Goal: Find specific page/section: Find specific page/section

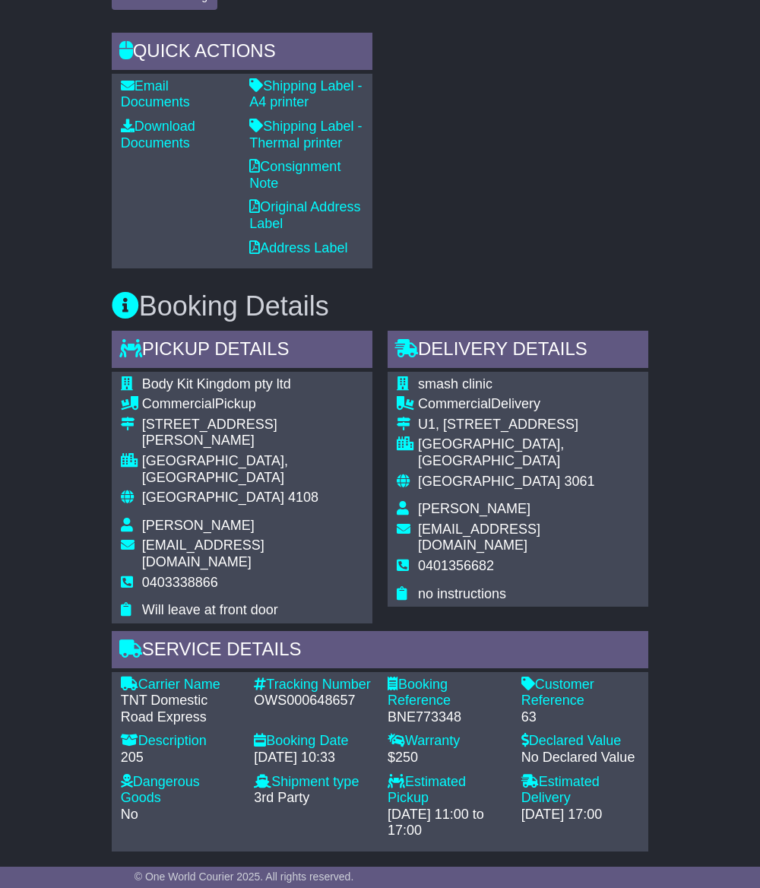
drag, startPoint x: 646, startPoint y: 781, endPoint x: 690, endPoint y: 179, distance: 603.5
click at [690, 179] on div "Email Download Tracking Pricing Insurance" at bounding box center [380, 457] width 760 height 2014
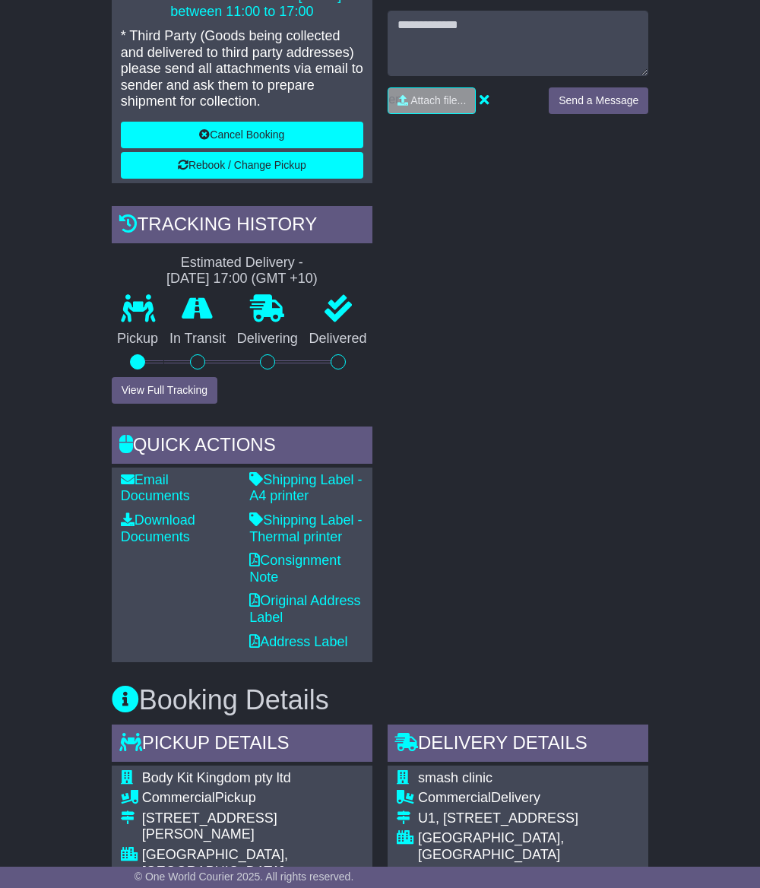
scroll to position [285, 0]
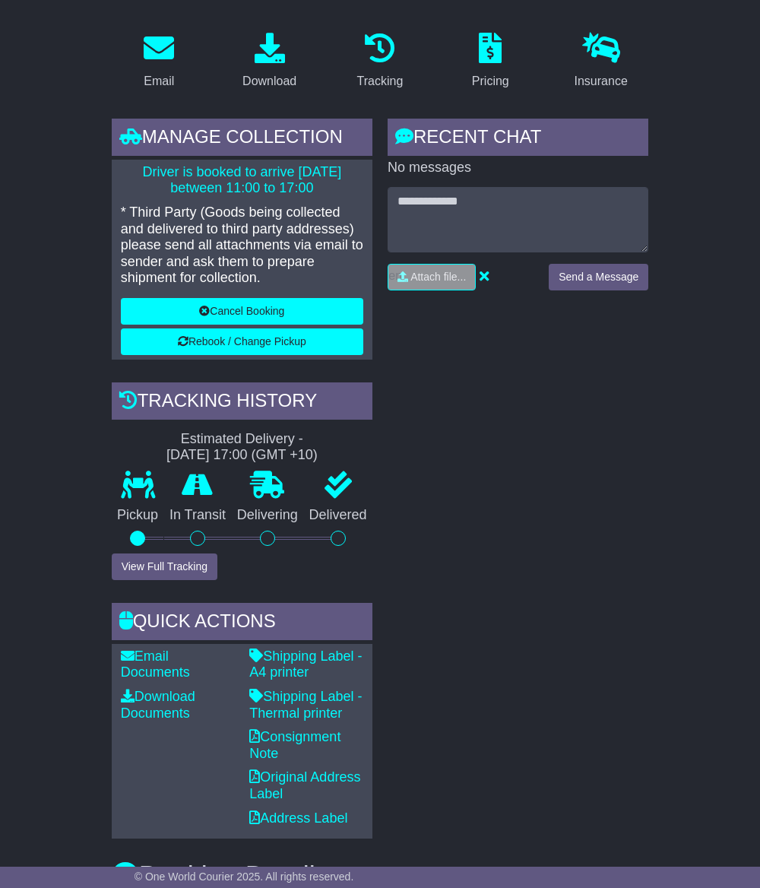
click at [502, 435] on div "RECENT CHAT Loading... No messages Attach file..." at bounding box center [518, 479] width 276 height 720
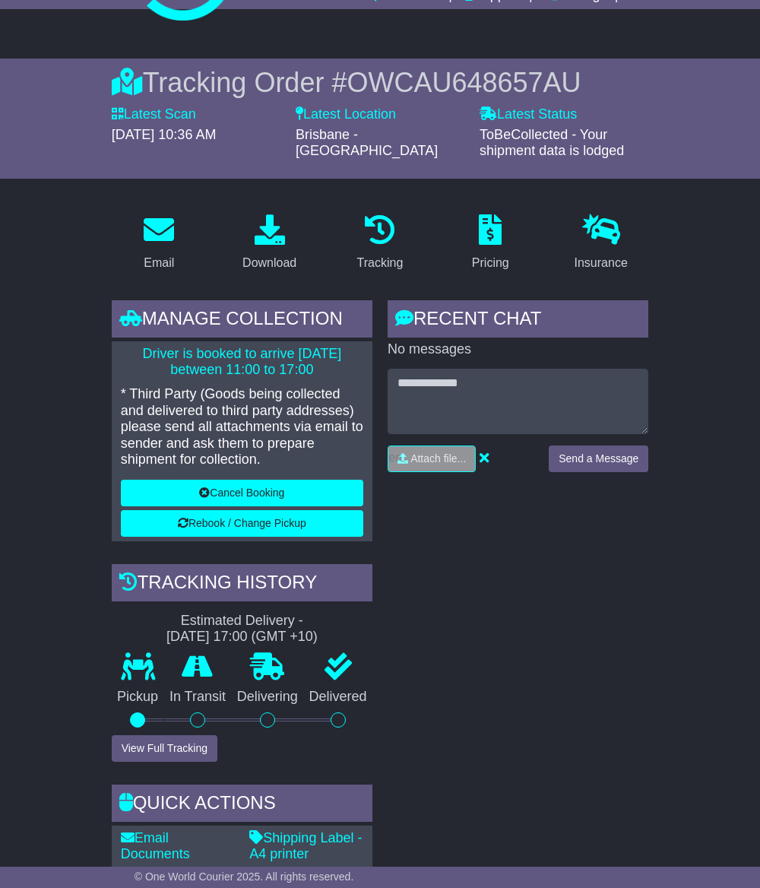
scroll to position [0, 0]
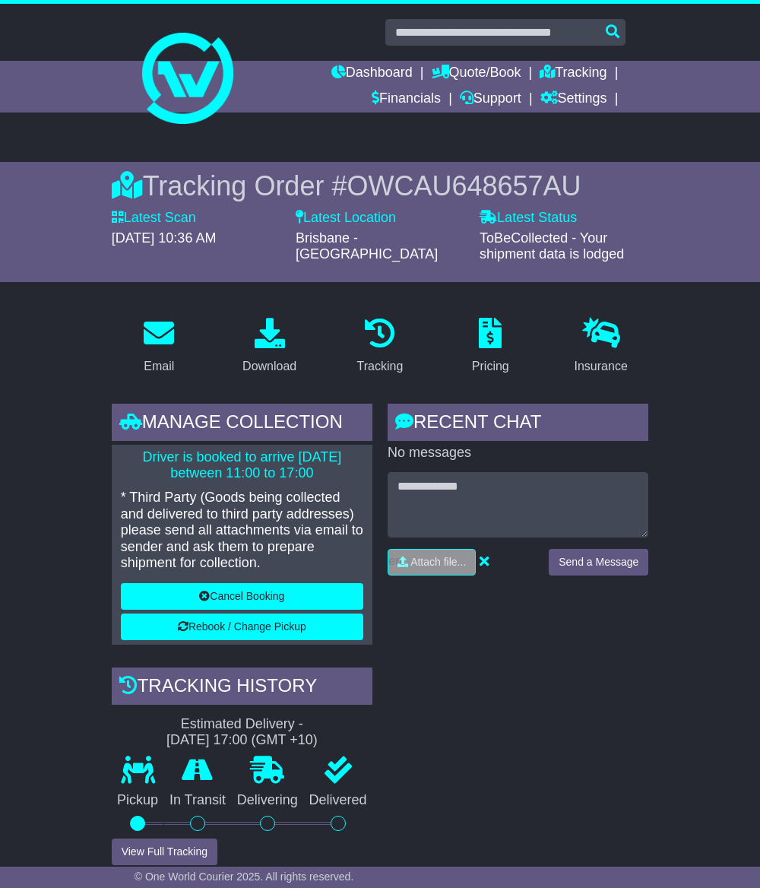
click at [199, 90] on div "Dashboard Quote/Book Domestic International Saved Quotes Drafts Domestic Quote …" at bounding box center [380, 87] width 507 height 52
click at [192, 59] on img at bounding box center [187, 78] width 91 height 91
